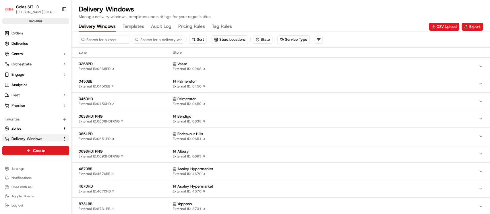
scroll to position [75, 0]
click at [138, 26] on button "Templates" at bounding box center [133, 27] width 22 height 10
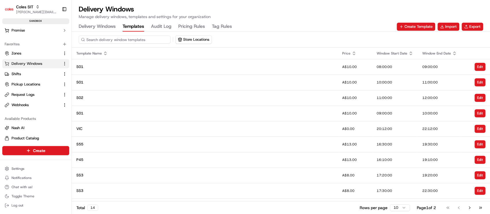
click at [112, 39] on input at bounding box center [125, 40] width 92 height 8
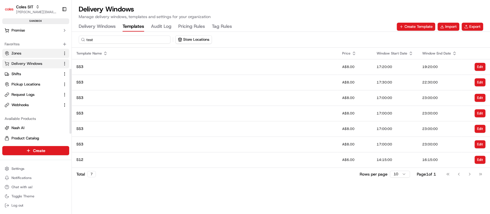
type input "test"
click at [35, 55] on link "Zones" at bounding box center [32, 53] width 55 height 5
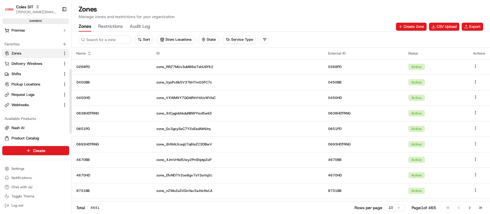
click at [113, 27] on button "Restrictions" at bounding box center [110, 27] width 25 height 10
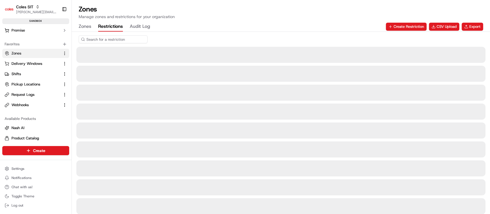
click at [113, 40] on input at bounding box center [113, 39] width 69 height 8
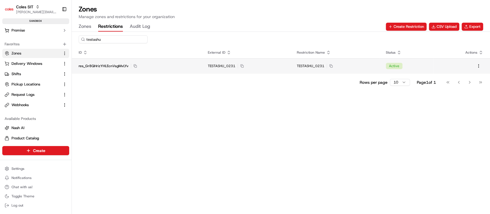
type input "testashu"
click at [186, 65] on div "res_Gr8QHrizYHLEcnVsgMvLYv Copy res_Gr8QHrizYHLEcnVsgMvLYv" at bounding box center [136, 66] width 115 height 5
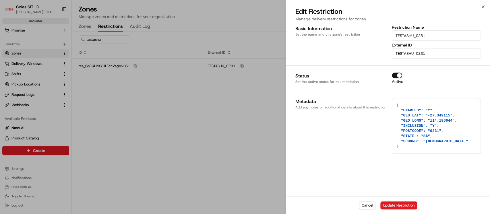
click at [447, 120] on textarea "{ "ENABLED": "Y", "GEO_LAT": "-27.349115", "GEO_LONG": "114.186644", "INCLUSION…" at bounding box center [436, 125] width 88 height 55
type textarea "{ "ENABLED": "Y", "GEO_LAT": "-27.349115", "GEO_LONG": "114.18664", "INCLUSION"…"
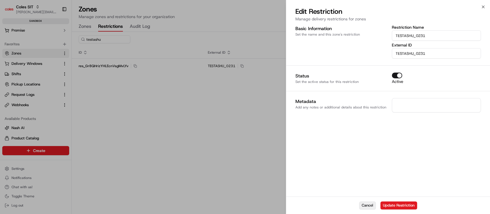
click at [370, 205] on button "Cancel" at bounding box center [367, 205] width 17 height 8
type textarea "{}"
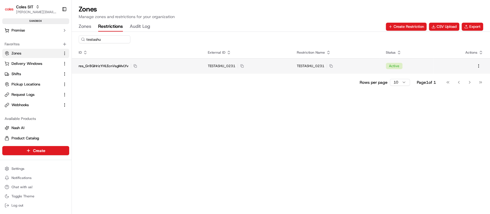
click at [367, 67] on div "TESTASHU_0231 Copy TESTASHU_0231" at bounding box center [334, 66] width 75 height 5
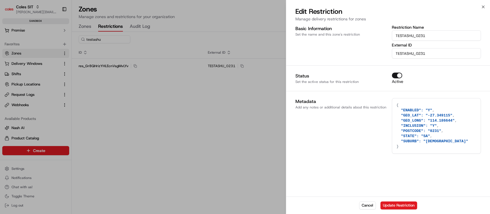
click at [436, 114] on textarea "{ "ENABLED": "Y", "GEO_LAT": "-27.349115", "GEO_LONG": "114.186644", "INCLUSION…" at bounding box center [436, 125] width 88 height 55
click at [447, 122] on textarea "{ "ENABLED": "Y", "GEO_LAT": "-27.349115", "GEO_LONG": "114.186644", "INCLUSION…" at bounding box center [436, 125] width 88 height 55
type textarea "{ "ENABLED": "Y", "GEO_LAT": "-27.349115", "GEO_LONG": "114.18664", "INCLUSION"…"
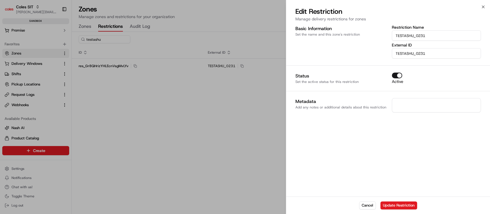
paste textarea "{ "ENABLED": "Y", "GEO_LAT": "-27.349115", "GEO_LONG": "114.186644", "INCLUSION…"
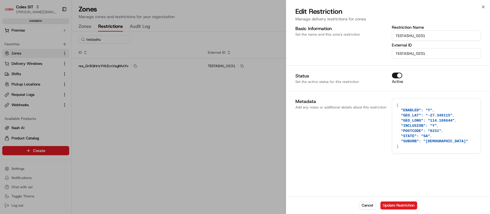
click at [447, 122] on textarea "{ "ENABLED": "Y", "GEO_LAT": "-27.349115", "GEO_LONG": "114.186644", "INCLUSION…" at bounding box center [436, 125] width 88 height 55
click at [445, 115] on textarea "{ "ENABLED": "Y", "GEO_LAT": "-27.349115", "GEO_LONG": "114.186111", "INCLUSION…" at bounding box center [436, 125] width 88 height 55
type textarea "{ "ENABLED": "Y", "GEO_LAT": "-27.349111", "GEO_LONG": "114.186111", "INCLUSION…"
click at [398, 209] on button "Update Restriction" at bounding box center [398, 205] width 37 height 8
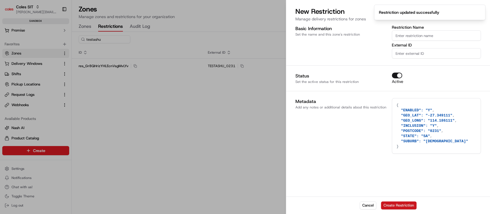
type textarea "{}"
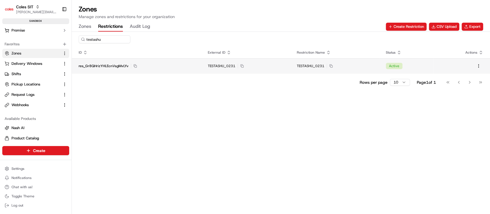
click at [222, 65] on span "TESTASHU_0231" at bounding box center [222, 66] width 28 height 5
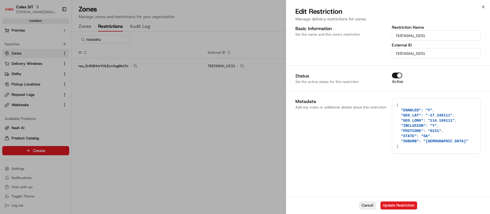
click at [364, 206] on button "Cancel" at bounding box center [367, 205] width 17 height 8
type textarea "{}"
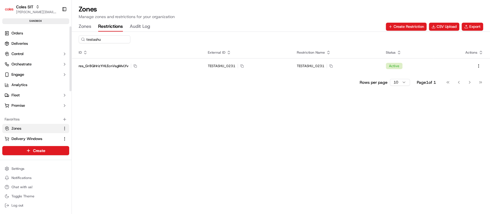
click at [69, 36] on div at bounding box center [70, 83] width 2 height 115
click at [9, 39] on link "Deliveries" at bounding box center [35, 43] width 67 height 9
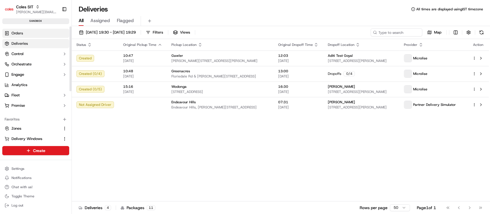
click at [13, 36] on link "Orders" at bounding box center [35, 33] width 67 height 9
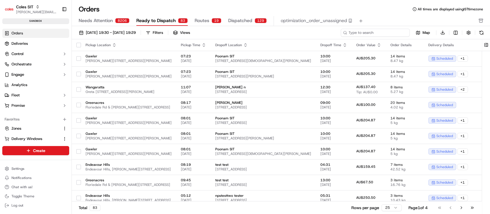
click at [377, 33] on input at bounding box center [374, 33] width 69 height 8
paste input "226629026"
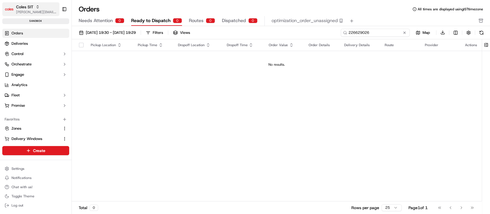
type input "226629026"
click at [39, 7] on icon "button" at bounding box center [38, 7] width 4 height 4
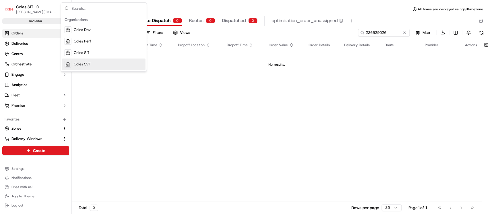
click at [89, 64] on span "Coles SVT" at bounding box center [82, 64] width 17 height 5
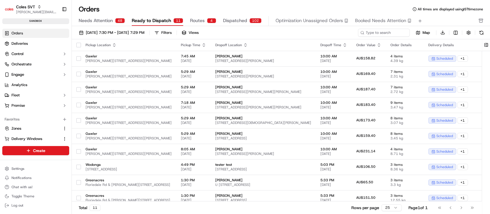
click at [375, 31] on input at bounding box center [384, 33] width 52 height 8
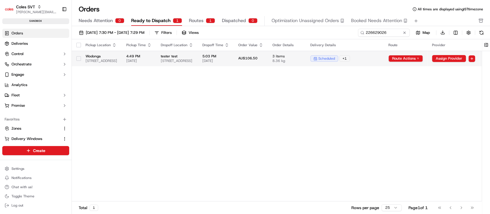
type input "226629026"
click at [233, 64] on td "5:03 PM [DATE]" at bounding box center [216, 58] width 36 height 15
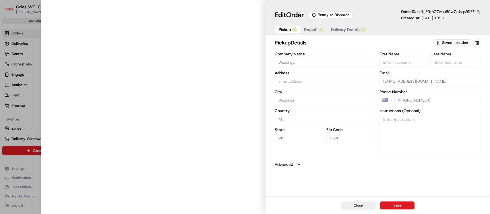
type input "[STREET_ADDRESS]"
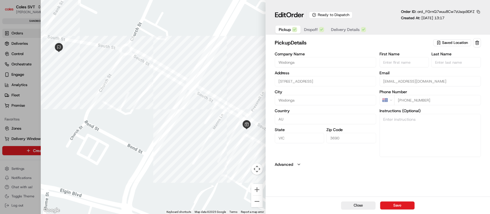
click at [338, 32] on span "Delivery Details" at bounding box center [345, 30] width 29 height 6
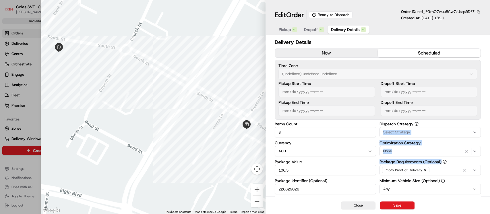
drag, startPoint x: 489, startPoint y: 123, endPoint x: 489, endPoint y: 164, distance: 40.7
click at [489, 164] on div "Delivery Details now scheduled Time Zone (undefined) undefined undefined Pickup…" at bounding box center [377, 171] width 224 height 268
click at [488, 164] on div "Delivery Details now scheduled Time Zone (undefined) undefined undefined Pickup…" at bounding box center [377, 171] width 224 height 268
click at [489, 94] on div "Delivery Details now scheduled Time Zone (undefined) undefined undefined Pickup…" at bounding box center [377, 171] width 224 height 268
drag, startPoint x: 489, startPoint y: 94, endPoint x: 489, endPoint y: 183, distance: 89.2
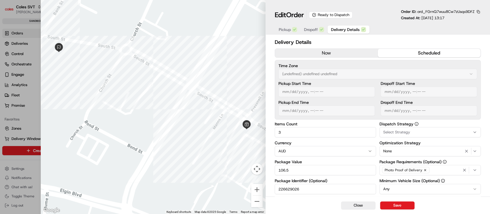
click at [489, 183] on div "Delivery Details now scheduled Time Zone (undefined) undefined undefined Pickup…" at bounding box center [377, 171] width 224 height 268
click at [489, 172] on div "Delivery Details now scheduled Time Zone (undefined) undefined undefined Pickup…" at bounding box center [377, 171] width 224 height 268
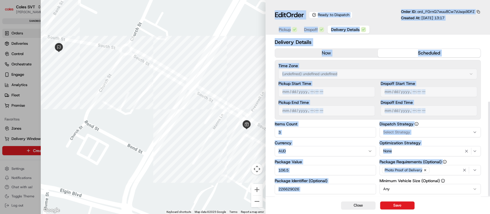
scroll to position [108, 0]
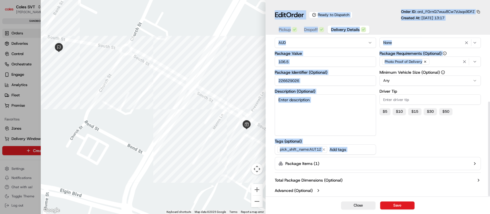
drag, startPoint x: 489, startPoint y: 173, endPoint x: 489, endPoint y: 225, distance: 52.8
click at [489, 214] on html "Coles SVT [PERSON_NAME][EMAIL_ADDRESS][DOMAIN_NAME] Toggle Sidebar sandbox Orde…" at bounding box center [245, 107] width 490 height 214
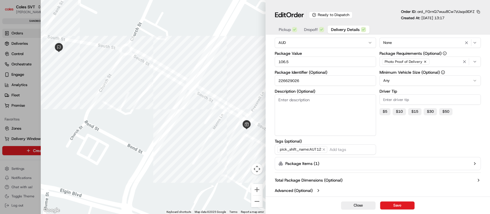
click at [479, 146] on div "Dispatch Strategy Select Strategy Optimization Strategy None Package Requiremen…" at bounding box center [429, 83] width 101 height 141
click at [472, 164] on icon "button" at bounding box center [474, 163] width 5 height 5
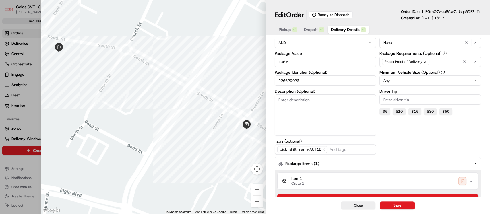
click at [469, 181] on icon "button" at bounding box center [470, 181] width 5 height 5
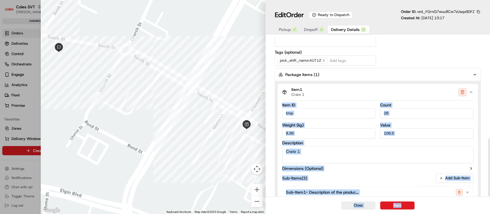
scroll to position [278, 0]
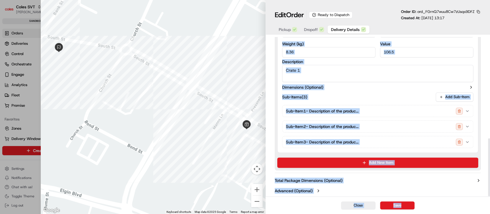
drag, startPoint x: 489, startPoint y: 174, endPoint x: 489, endPoint y: 208, distance: 34.4
click at [489, 208] on div "Edit Order Ready to Dispatch Order ID: ord_FGrnQ7wuu8Cw7zUsqs9DFZ Created At: […" at bounding box center [377, 107] width 224 height 214
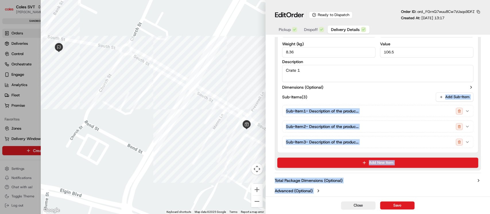
scroll to position [87, 0]
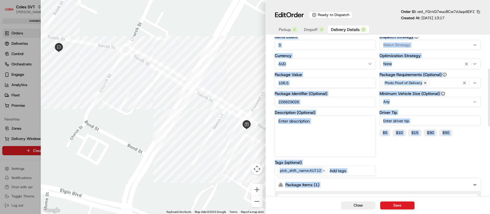
drag, startPoint x: 486, startPoint y: 95, endPoint x: 489, endPoint y: 36, distance: 59.5
click at [489, 36] on div "Edit Order Ready to Dispatch Order ID: ord_FGrnQ7wuu8Cw7zUsqs9DFZ Created At: […" at bounding box center [377, 107] width 224 height 214
click at [489, 88] on div at bounding box center [489, 98] width 2 height 58
click at [484, 86] on div "Delivery Details now scheduled Time Zone (undefined) undefined undefined Pickup…" at bounding box center [377, 169] width 224 height 438
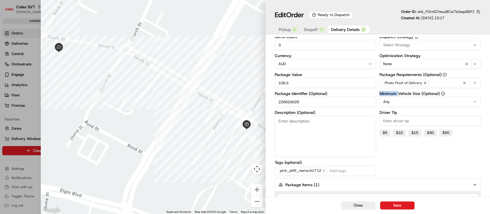
click at [484, 86] on div "Delivery Details now scheduled Time Zone (undefined) undefined undefined Pickup…" at bounding box center [377, 169] width 224 height 438
drag, startPoint x: 489, startPoint y: 97, endPoint x: 489, endPoint y: 130, distance: 33.8
click at [489, 130] on div "Delivery Details now scheduled Time Zone (undefined) undefined undefined Pickup…" at bounding box center [377, 169] width 224 height 438
click at [486, 149] on div "Delivery Details now scheduled Time Zone (undefined) undefined undefined Pickup…" at bounding box center [377, 169] width 224 height 438
click at [489, 147] on div "Delivery Details now scheduled Time Zone (undefined) undefined undefined Pickup…" at bounding box center [377, 169] width 224 height 438
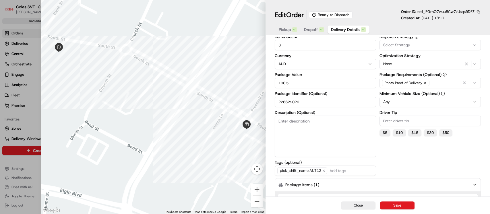
drag, startPoint x: 489, startPoint y: 97, endPoint x: 488, endPoint y: 102, distance: 5.2
click at [488, 102] on div "Delivery Details now scheduled Time Zone (undefined) undefined undefined Pickup…" at bounding box center [377, 169] width 224 height 438
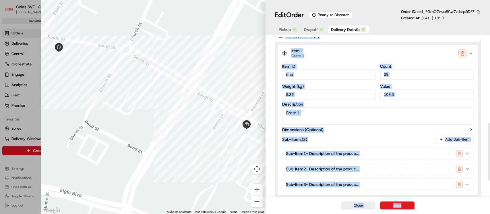
scroll to position [278, 0]
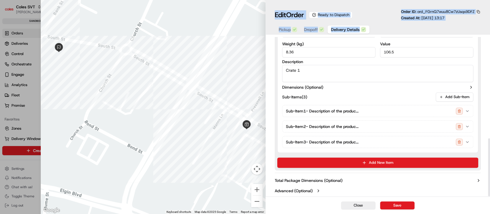
drag, startPoint x: 488, startPoint y: 102, endPoint x: 489, endPoint y: 228, distance: 125.9
click at [489, 214] on html "Coles SVT [PERSON_NAME][EMAIL_ADDRESS][DOMAIN_NAME] Toggle Sidebar sandbox Orde…" at bounding box center [245, 107] width 490 height 214
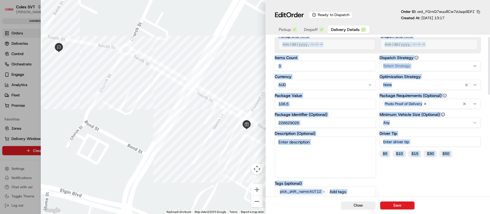
scroll to position [0, 0]
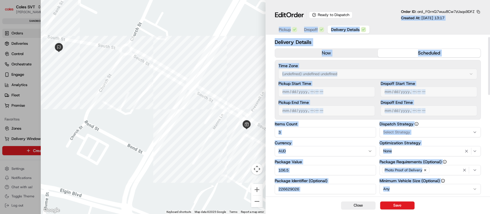
drag, startPoint x: 486, startPoint y: 78, endPoint x: 487, endPoint y: 1, distance: 77.4
click at [487, 1] on div "Edit Order Ready to Dispatch Order ID: ord_FGrnQ7wuu8Cw7zUsqs9DFZ Created At: […" at bounding box center [377, 107] width 224 height 214
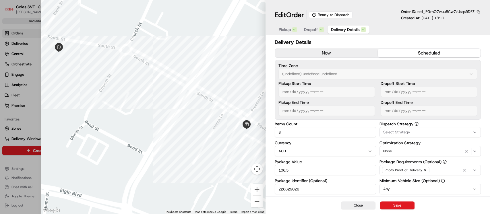
drag, startPoint x: 489, startPoint y: 91, endPoint x: 482, endPoint y: 153, distance: 62.4
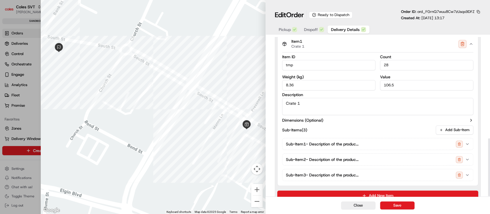
scroll to position [278, 0]
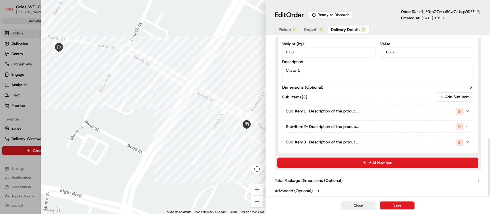
drag, startPoint x: 489, startPoint y: 155, endPoint x: 489, endPoint y: 210, distance: 54.8
click at [489, 196] on div at bounding box center [488, 116] width 2 height 159
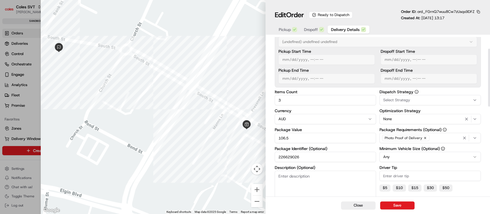
scroll to position [0, 0]
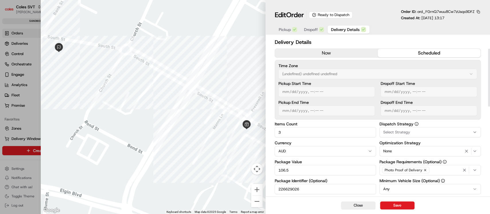
drag, startPoint x: 489, startPoint y: 146, endPoint x: 484, endPoint y: 40, distance: 106.5
click at [488, 48] on div at bounding box center [489, 77] width 2 height 58
drag, startPoint x: 362, startPoint y: 209, endPoint x: 355, endPoint y: 206, distance: 8.2
click at [355, 206] on button "Close" at bounding box center [358, 205] width 34 height 8
type input "1"
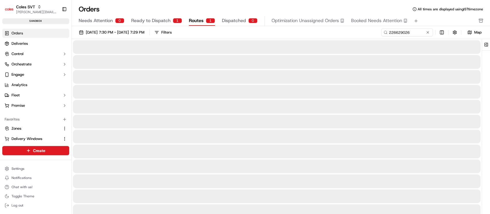
click at [200, 19] on span "Routes" at bounding box center [196, 20] width 15 height 7
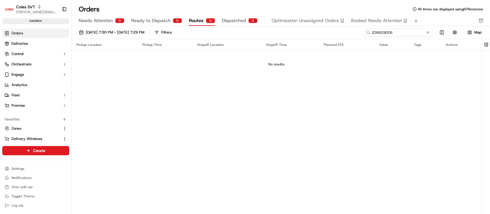
click at [414, 36] on input "226629026" at bounding box center [398, 32] width 69 height 8
paste input "938034"
type input "226938034"
click at [105, 20] on span "Needs Attention" at bounding box center [96, 20] width 34 height 7
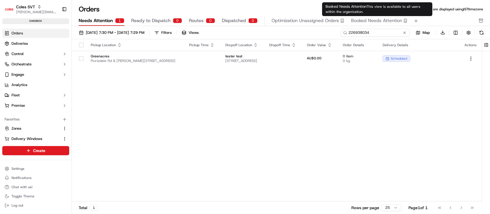
click at [375, 33] on input "226938034" at bounding box center [374, 33] width 69 height 8
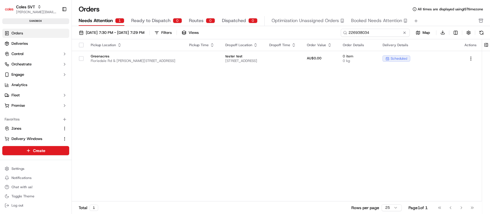
click at [375, 33] on input "226938034" at bounding box center [374, 33] width 69 height 8
